Goal: Information Seeking & Learning: Learn about a topic

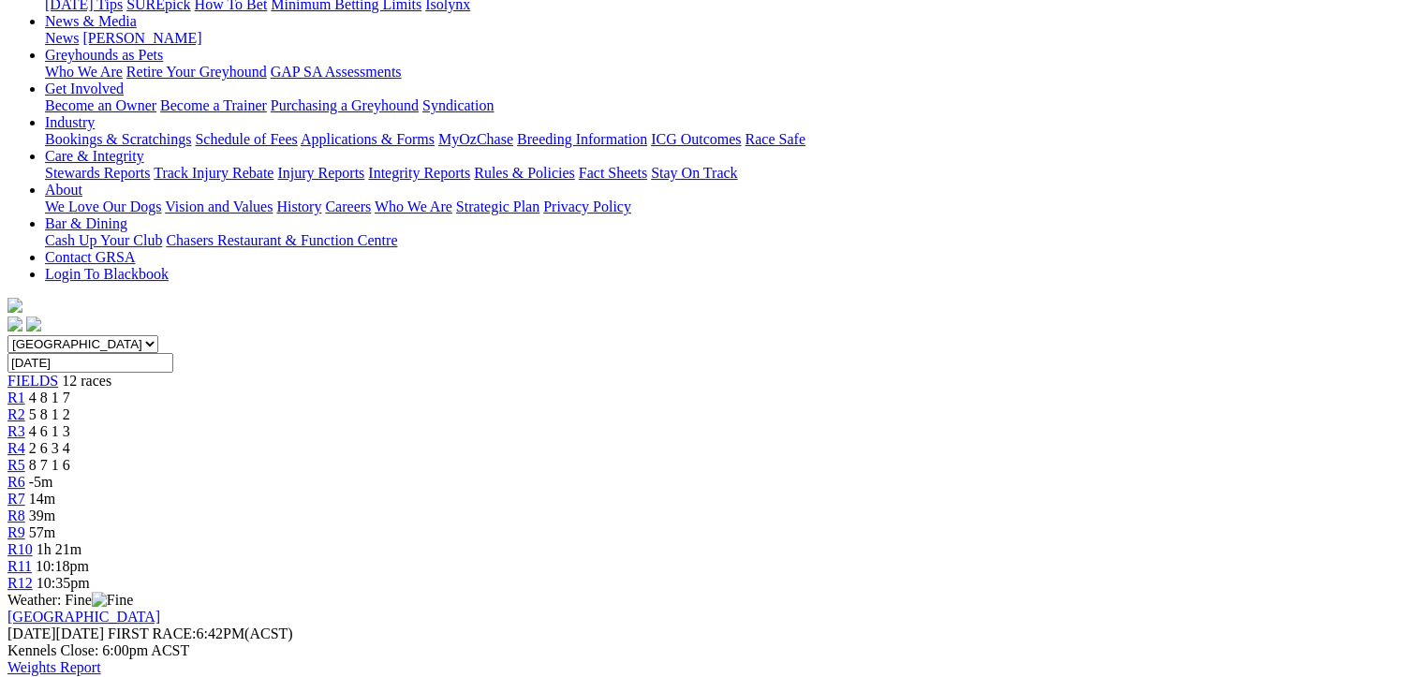
scroll to position [187, 0]
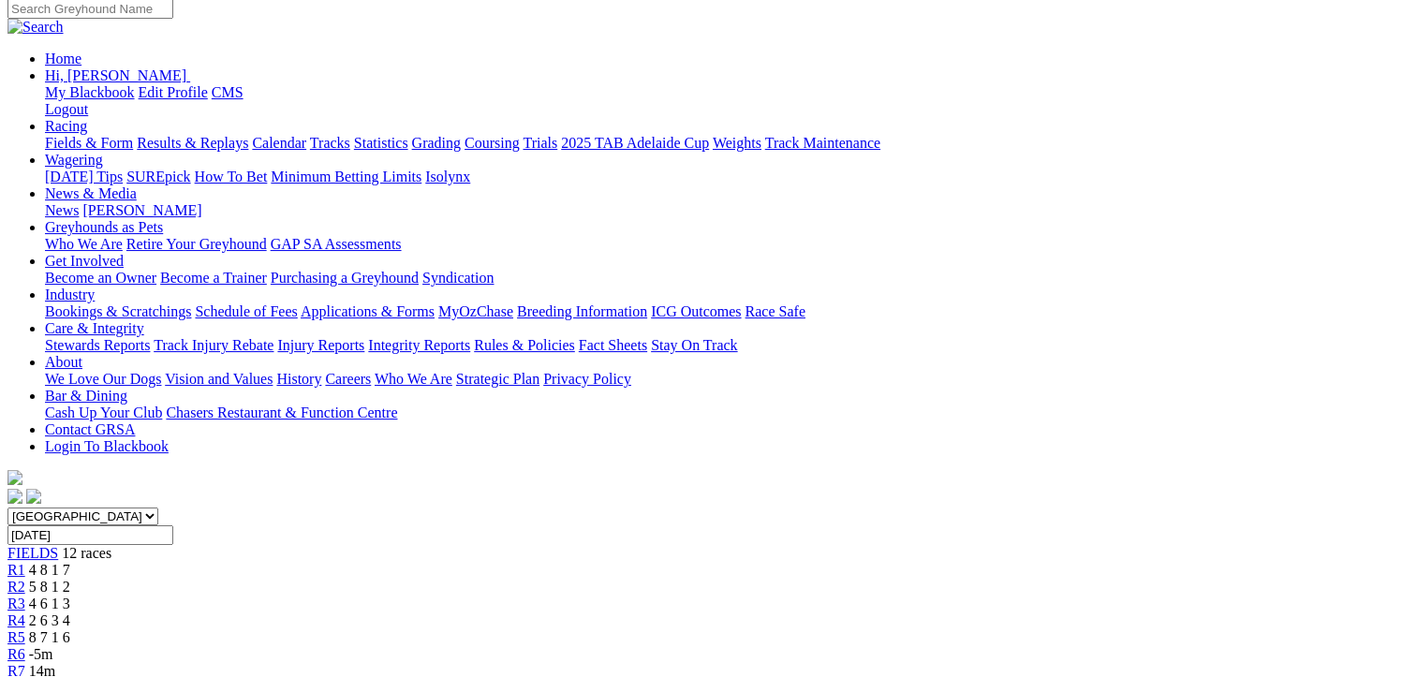
click at [727, 646] on div "R6 -5m" at bounding box center [708, 654] width 1402 height 17
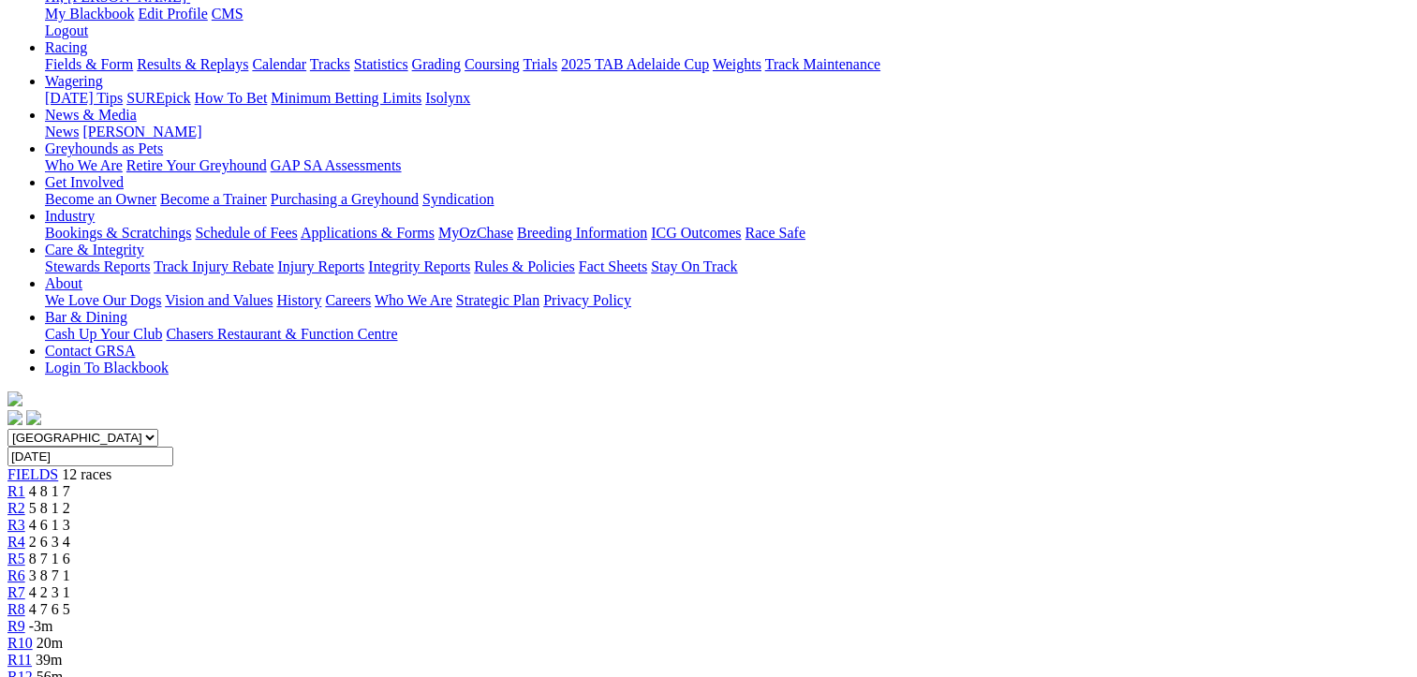
scroll to position [281, 0]
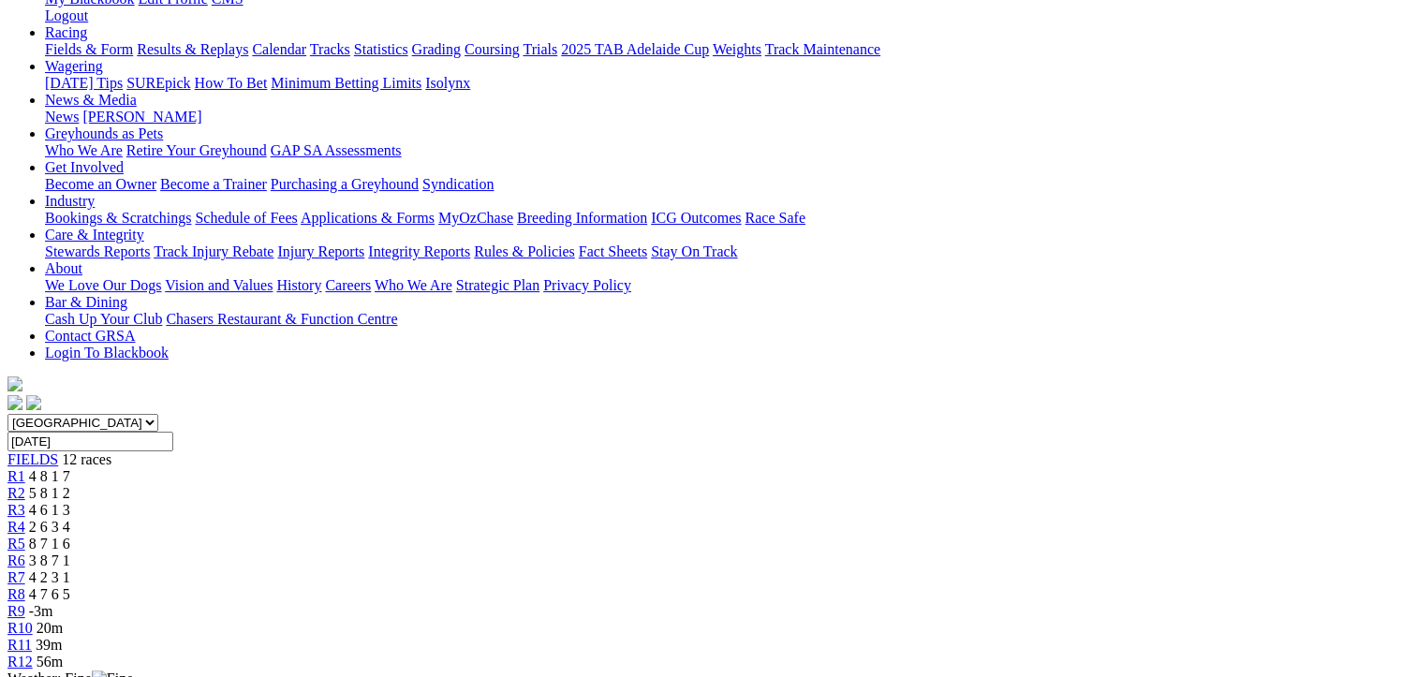
click at [25, 570] on link "R7" at bounding box center [16, 578] width 18 height 16
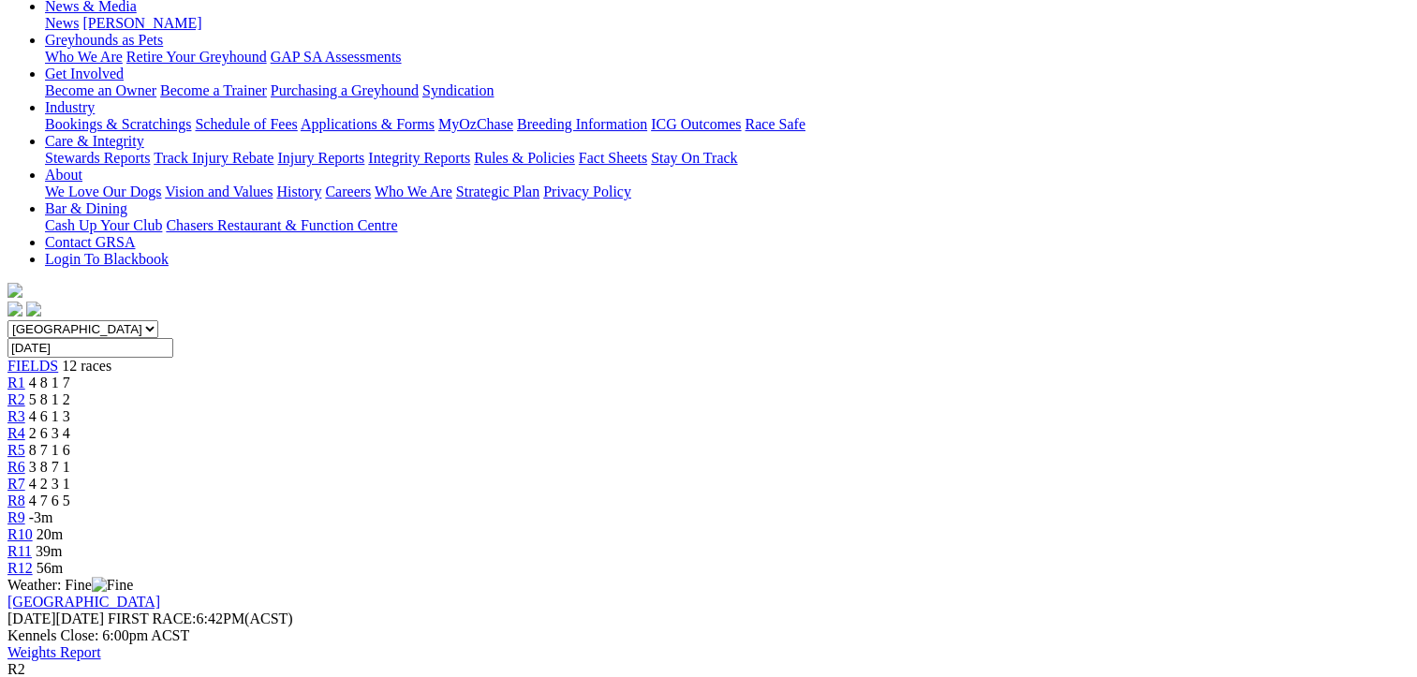
scroll to position [281, 0]
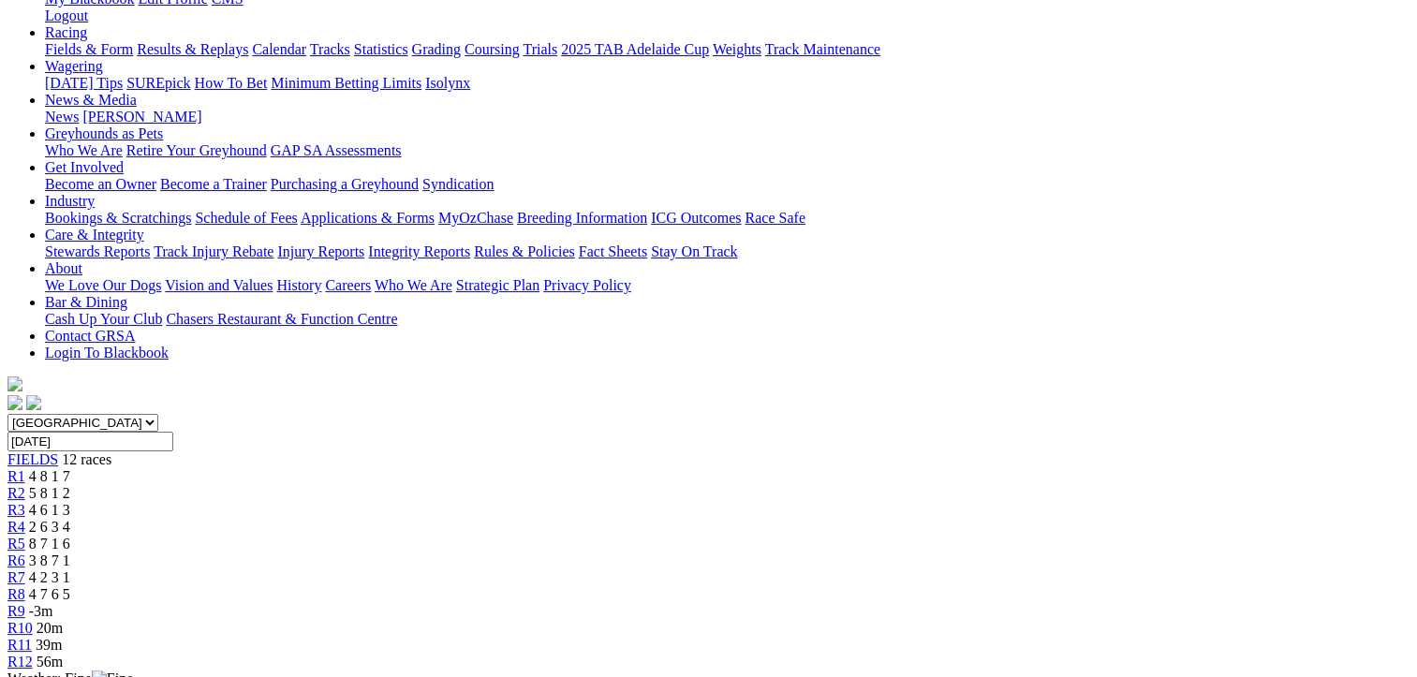
click at [70, 519] on span "2 6 3 4" at bounding box center [49, 527] width 41 height 16
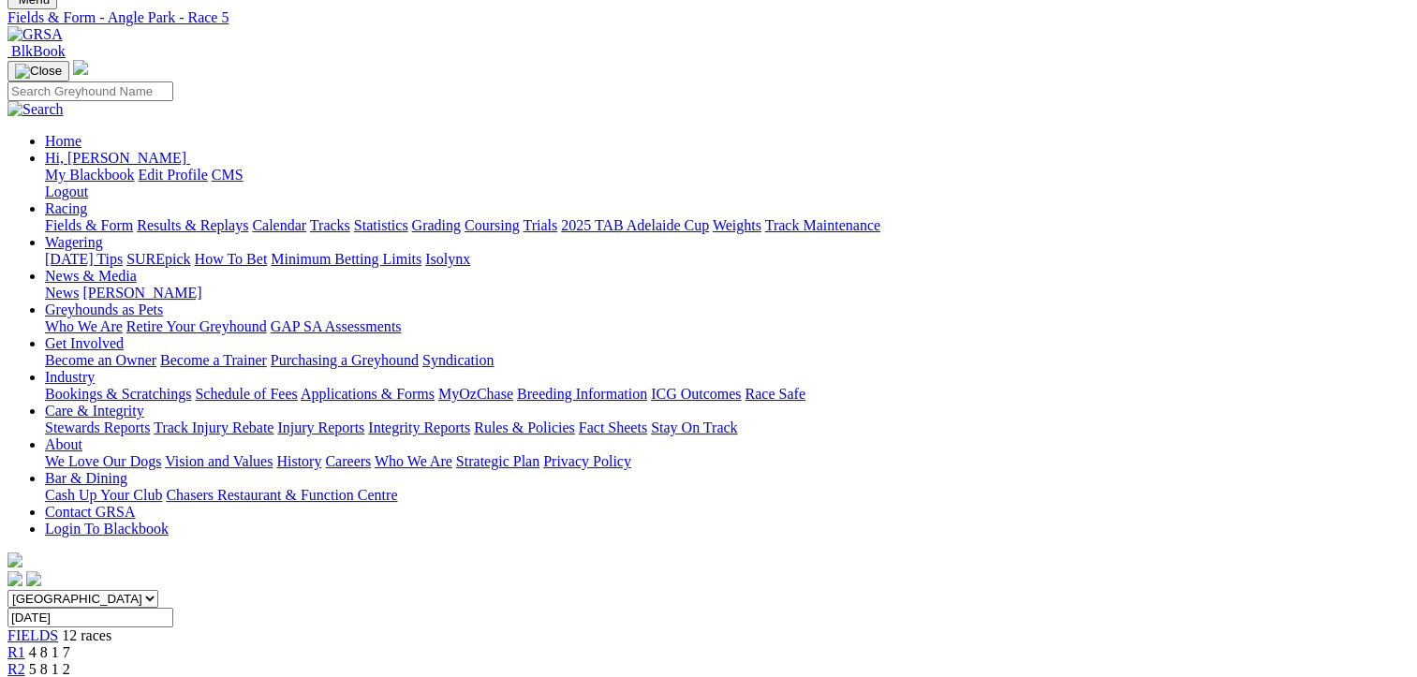
scroll to position [94, 0]
